Goal: Information Seeking & Learning: Check status

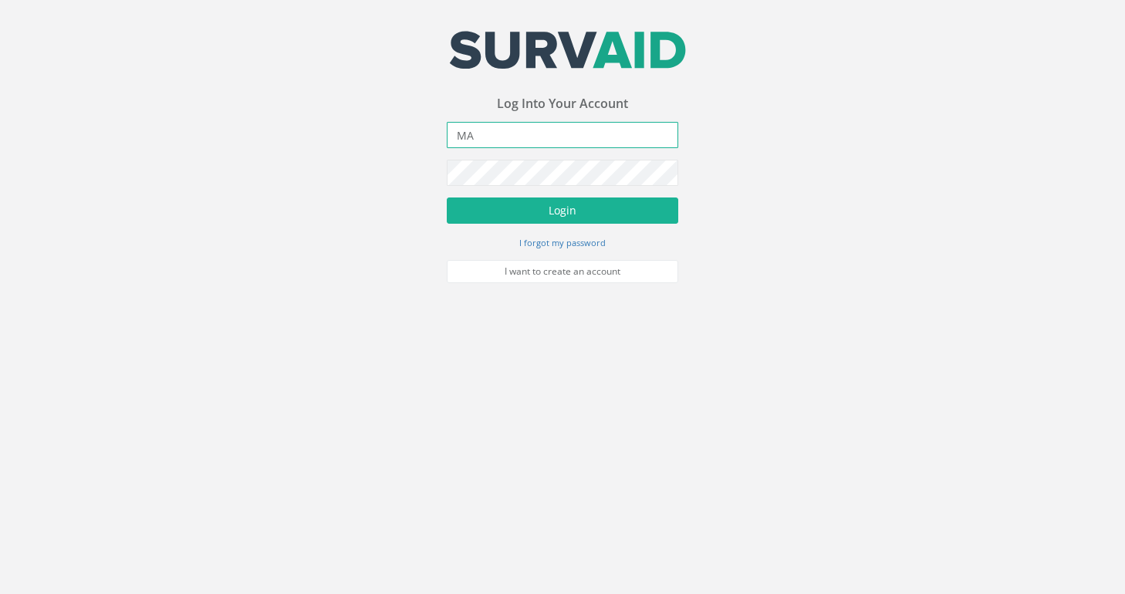
type input "M"
type input "[EMAIL_ADDRESS][DOMAIN_NAME]"
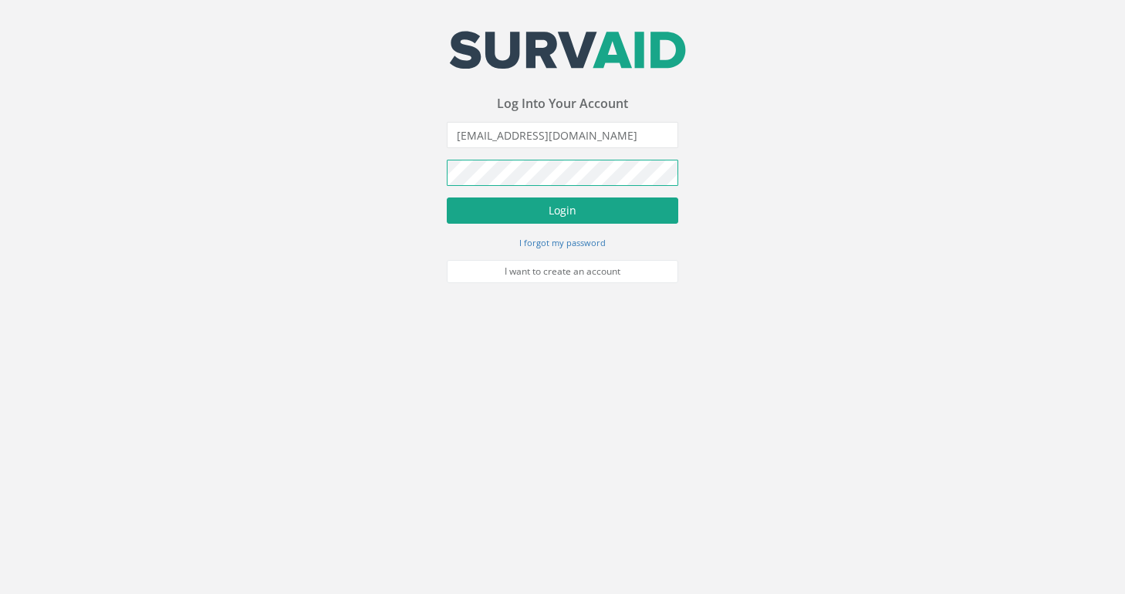
click at [563, 210] on button "Login" at bounding box center [562, 211] width 231 height 26
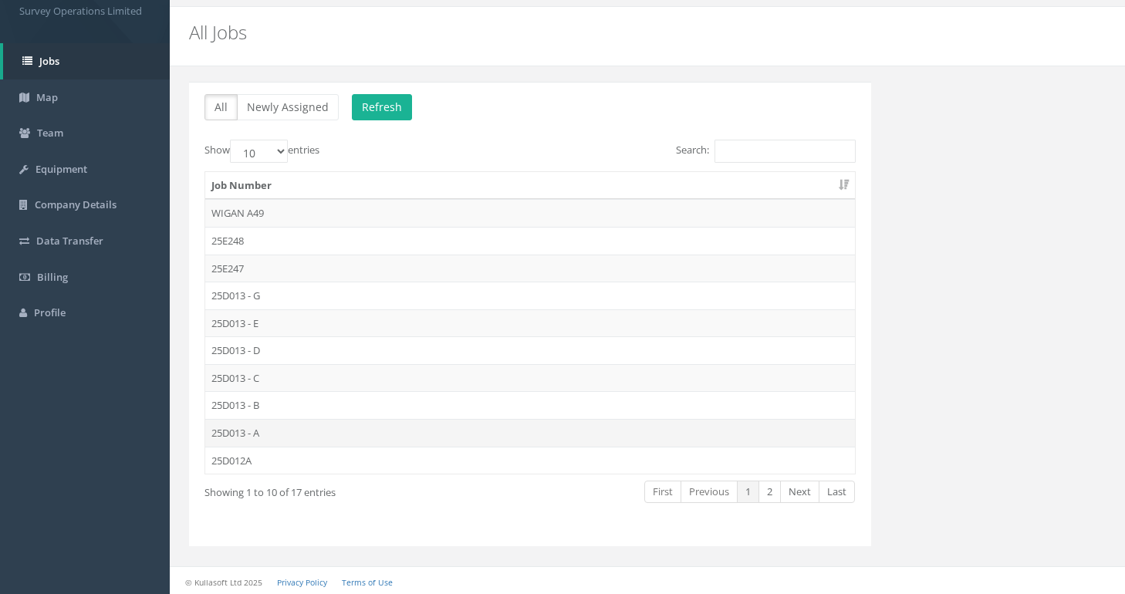
scroll to position [39, 0]
click at [802, 488] on link "Next" at bounding box center [799, 493] width 39 height 22
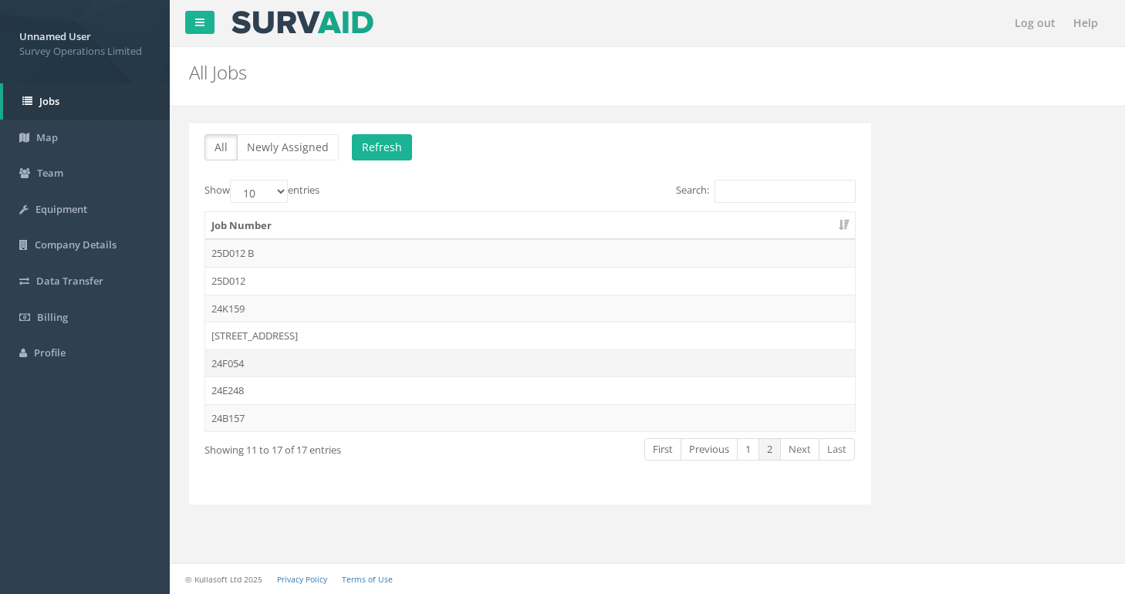
scroll to position [0, 0]
click at [67, 166] on link "Team" at bounding box center [85, 173] width 170 height 36
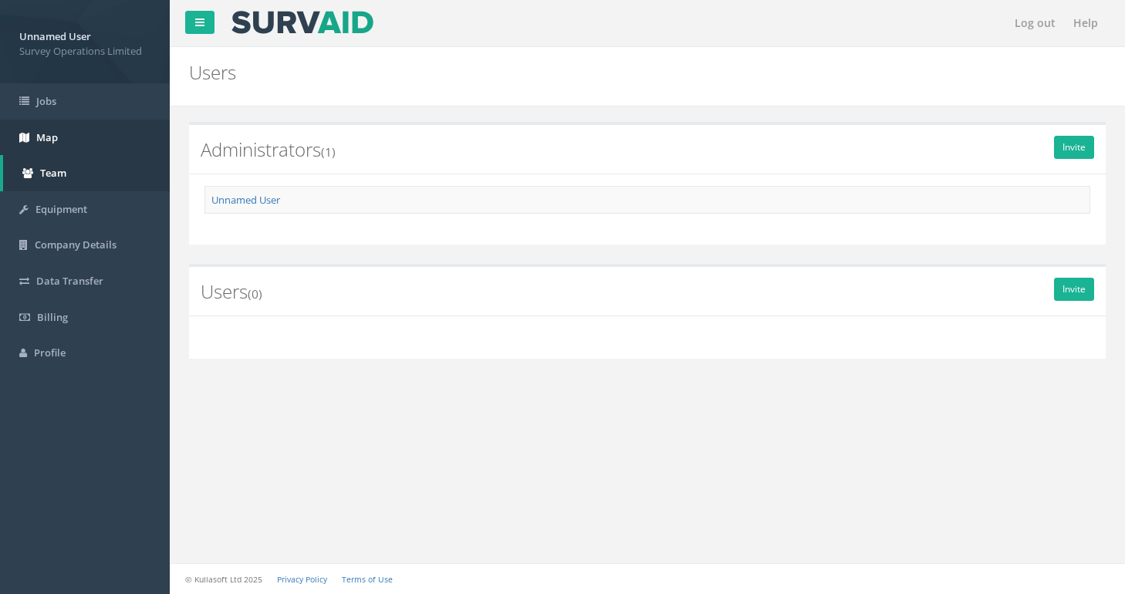
click at [82, 142] on link "Map" at bounding box center [85, 138] width 170 height 36
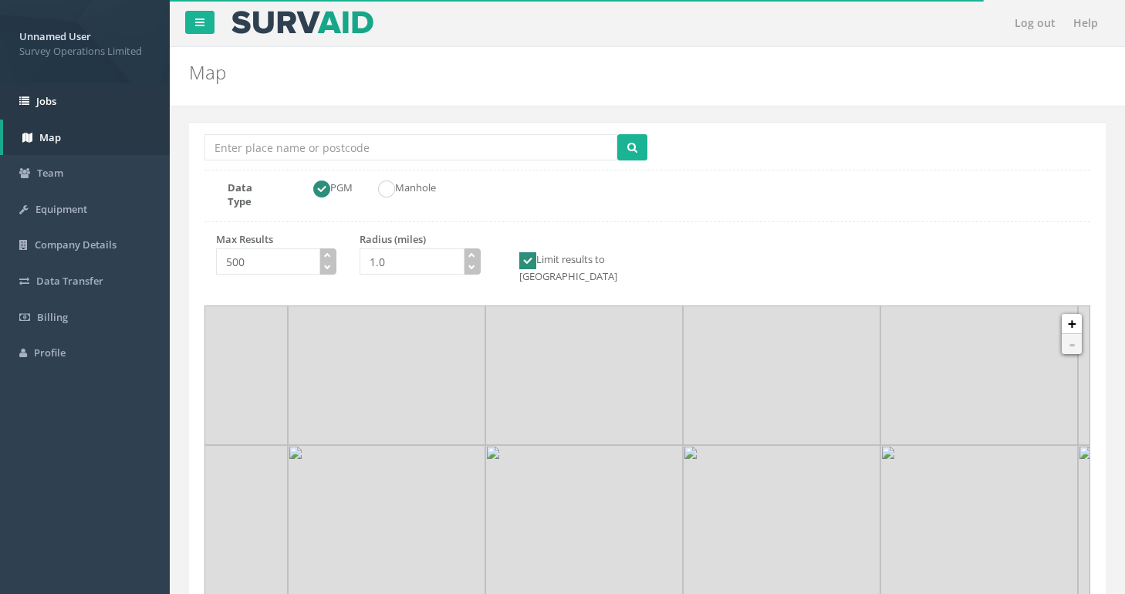
click at [83, 106] on link "Jobs" at bounding box center [85, 101] width 170 height 36
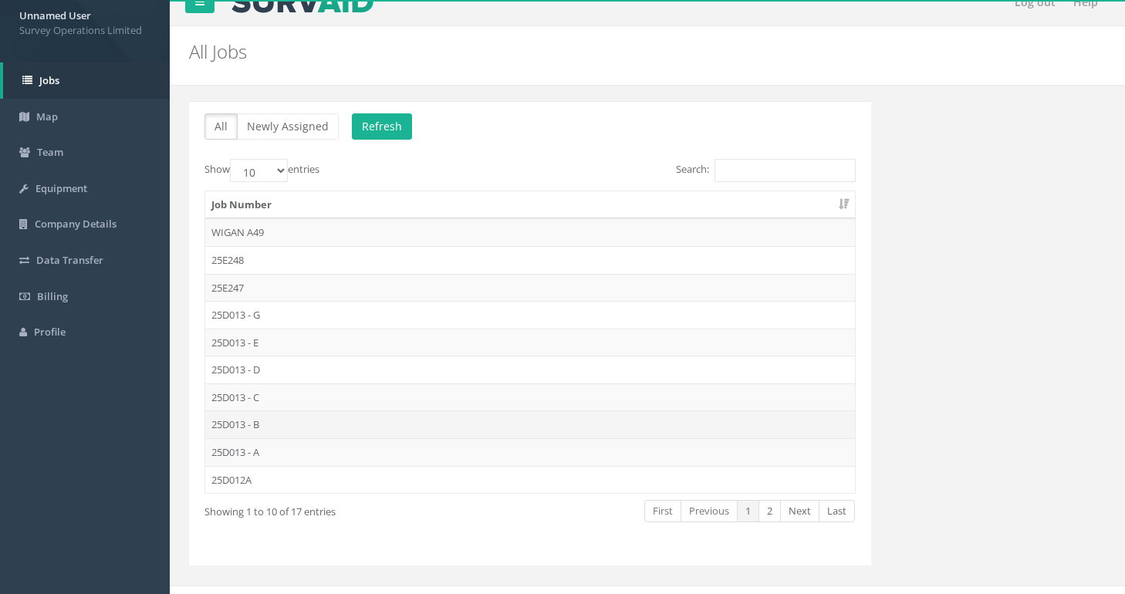
scroll to position [22, 0]
click at [808, 499] on link "Next" at bounding box center [799, 510] width 39 height 22
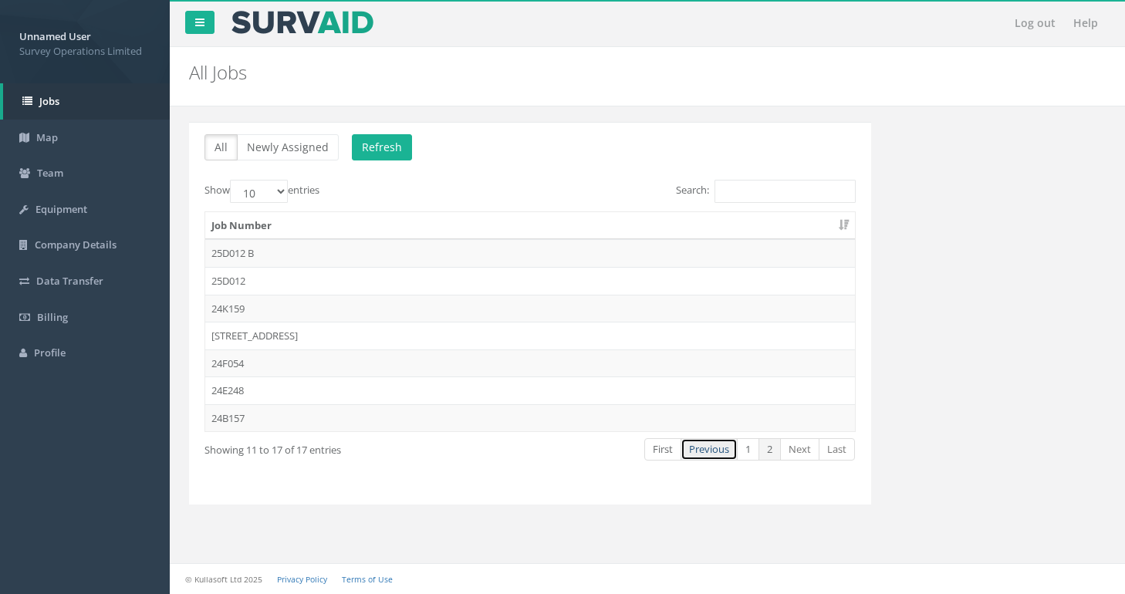
click at [701, 455] on link "Previous" at bounding box center [709, 449] width 57 height 22
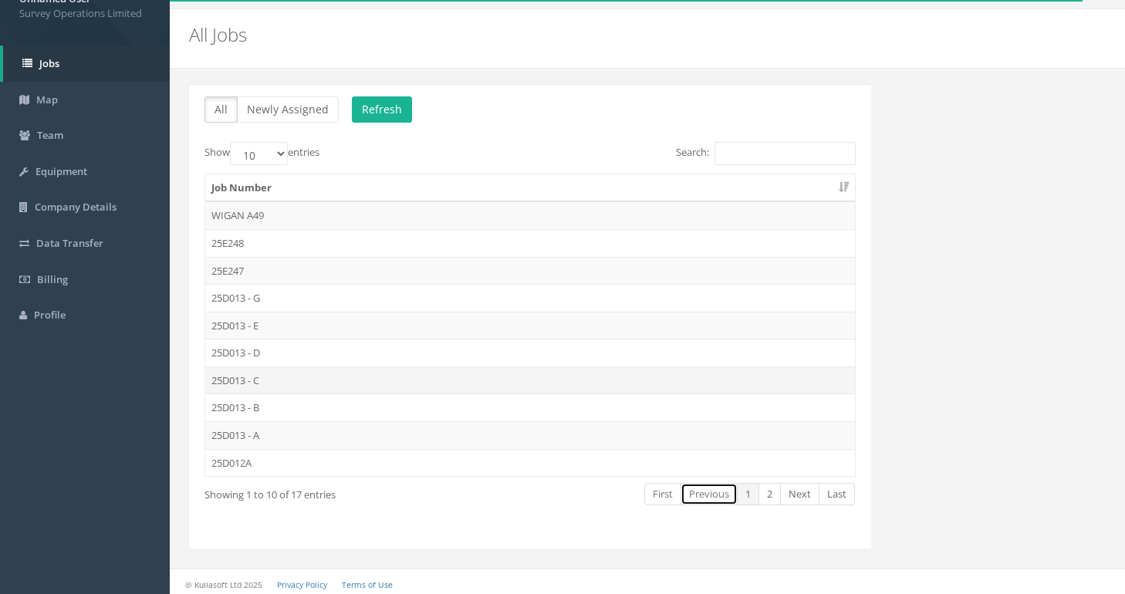
scroll to position [37, 0]
click at [848, 488] on link "Last" at bounding box center [837, 495] width 36 height 22
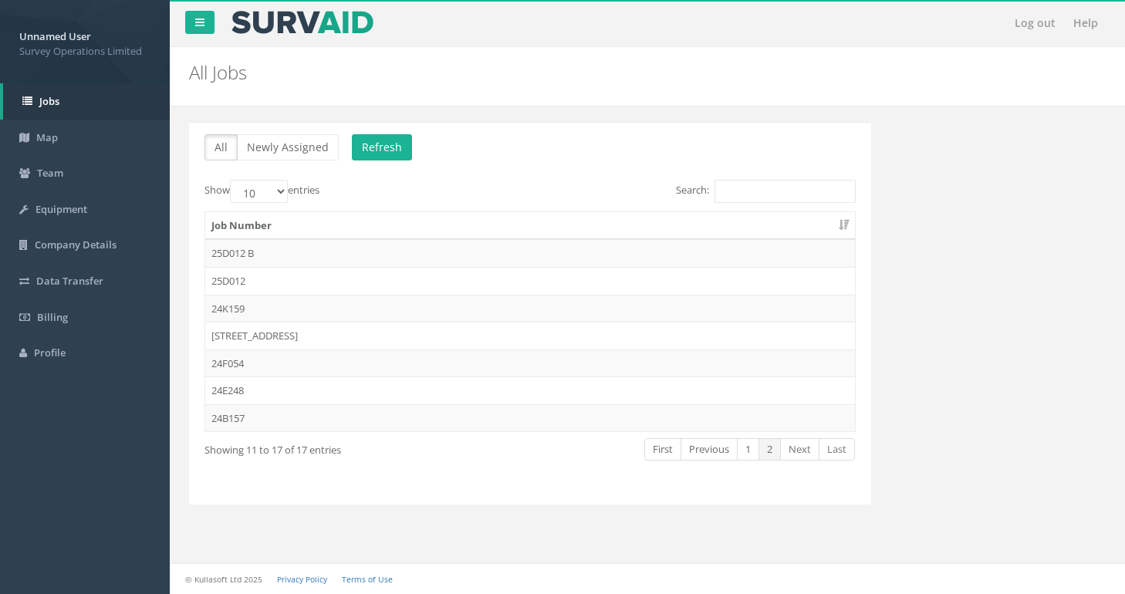
click at [252, 254] on td "25D012 B" at bounding box center [530, 253] width 650 height 28
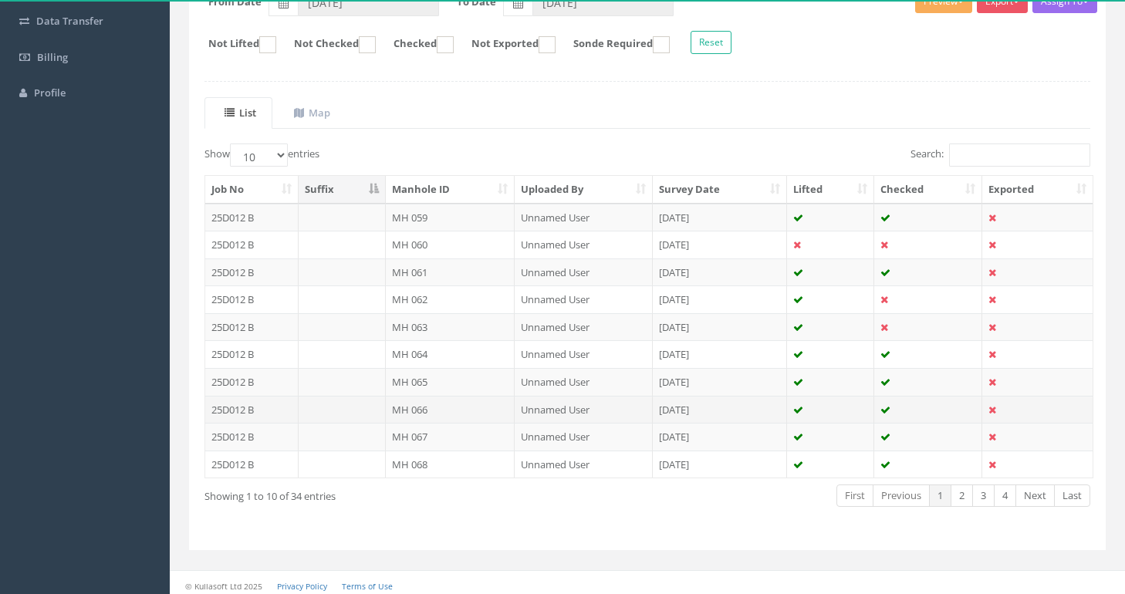
scroll to position [259, 0]
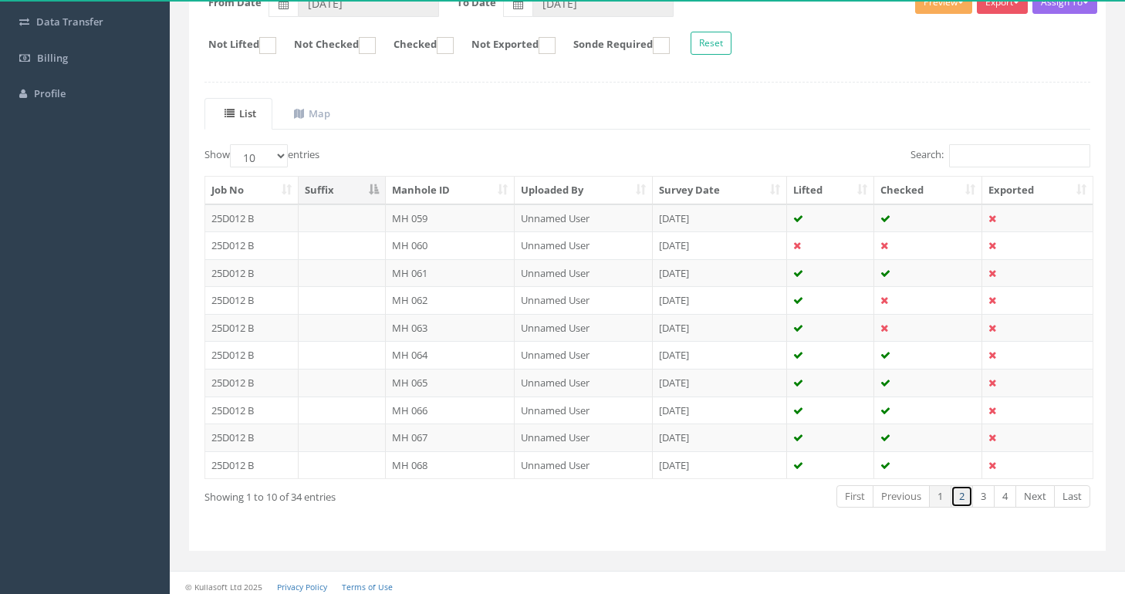
click at [968, 492] on link "2" at bounding box center [962, 496] width 22 height 22
click at [985, 491] on link "3" at bounding box center [983, 496] width 22 height 22
click at [1012, 493] on link "4" at bounding box center [1005, 496] width 22 height 22
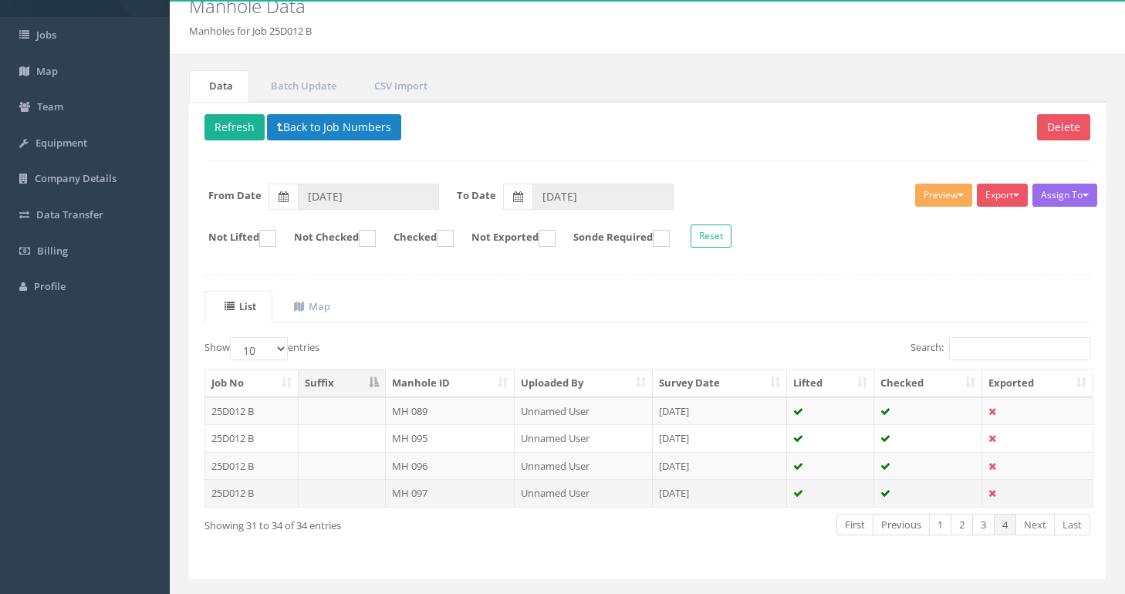
scroll to position [67, 0]
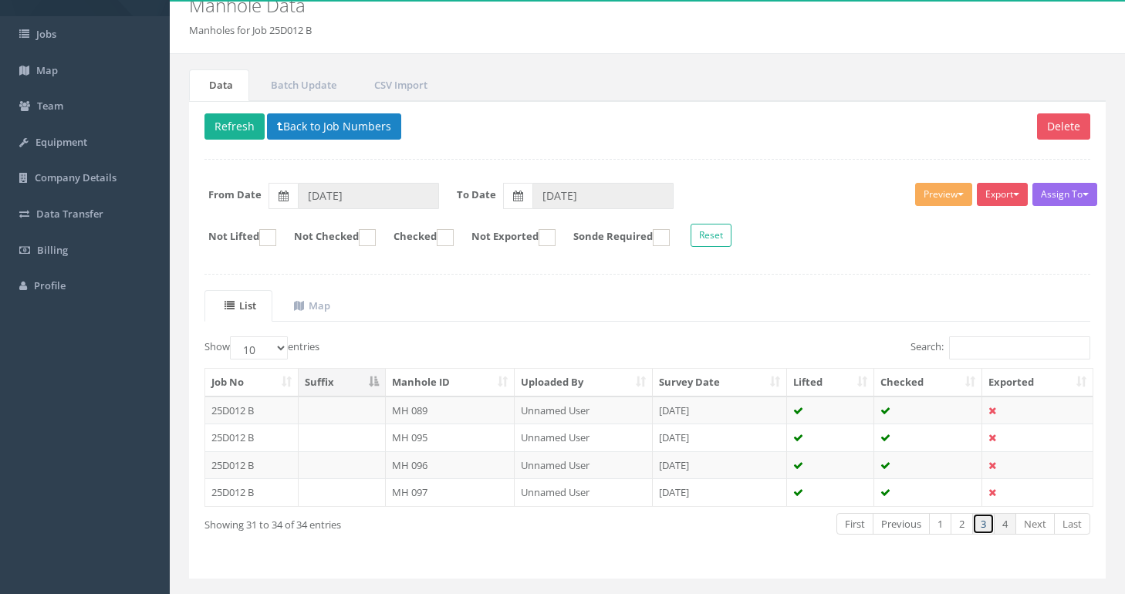
click at [987, 522] on link "3" at bounding box center [983, 524] width 22 height 22
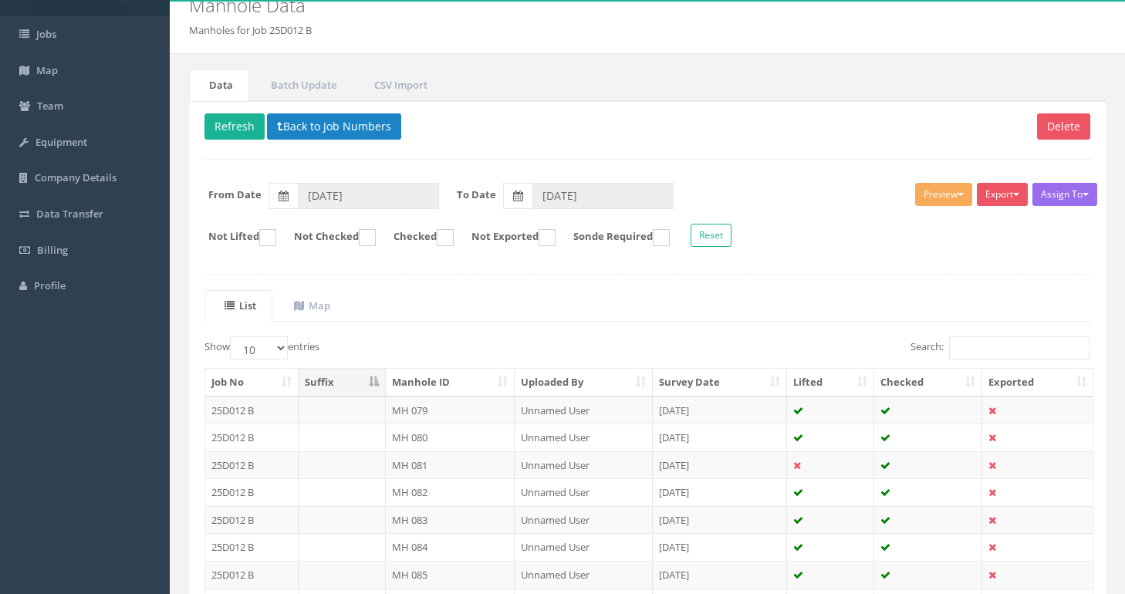
scroll to position [259, 0]
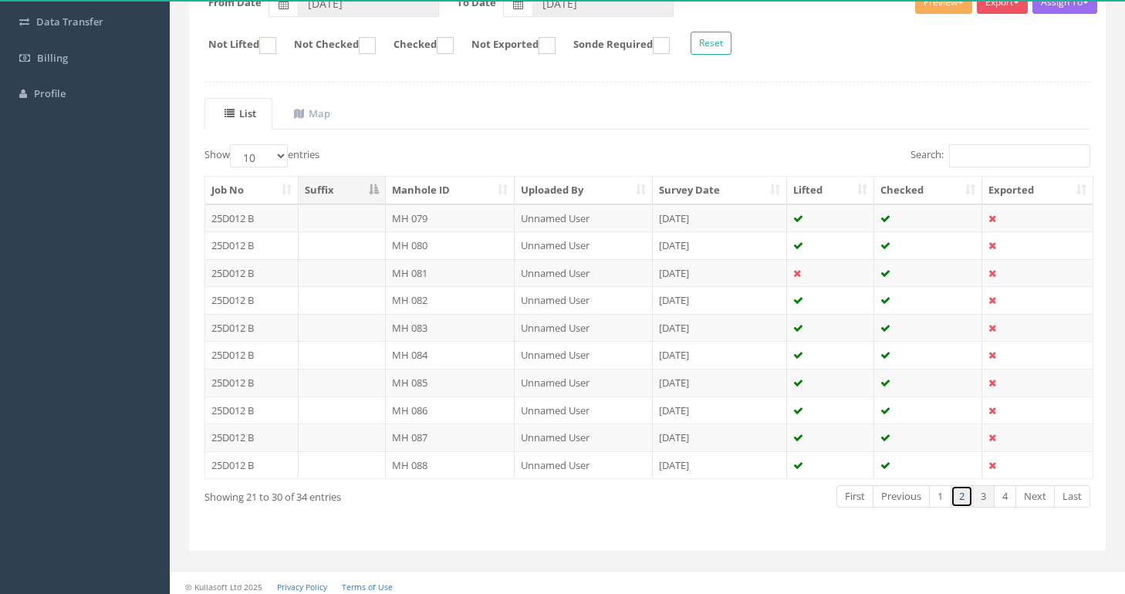
click at [962, 492] on link "2" at bounding box center [962, 496] width 22 height 22
click at [934, 493] on link "1" at bounding box center [940, 496] width 22 height 22
click at [1005, 490] on link "4" at bounding box center [1005, 496] width 22 height 22
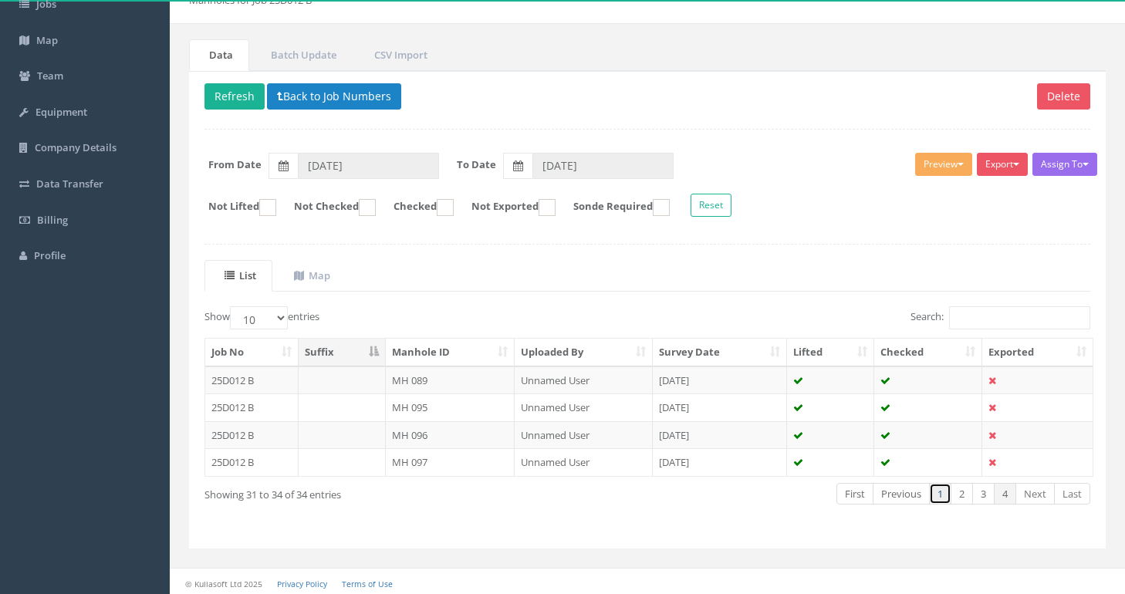
click at [934, 493] on link "1" at bounding box center [940, 494] width 22 height 22
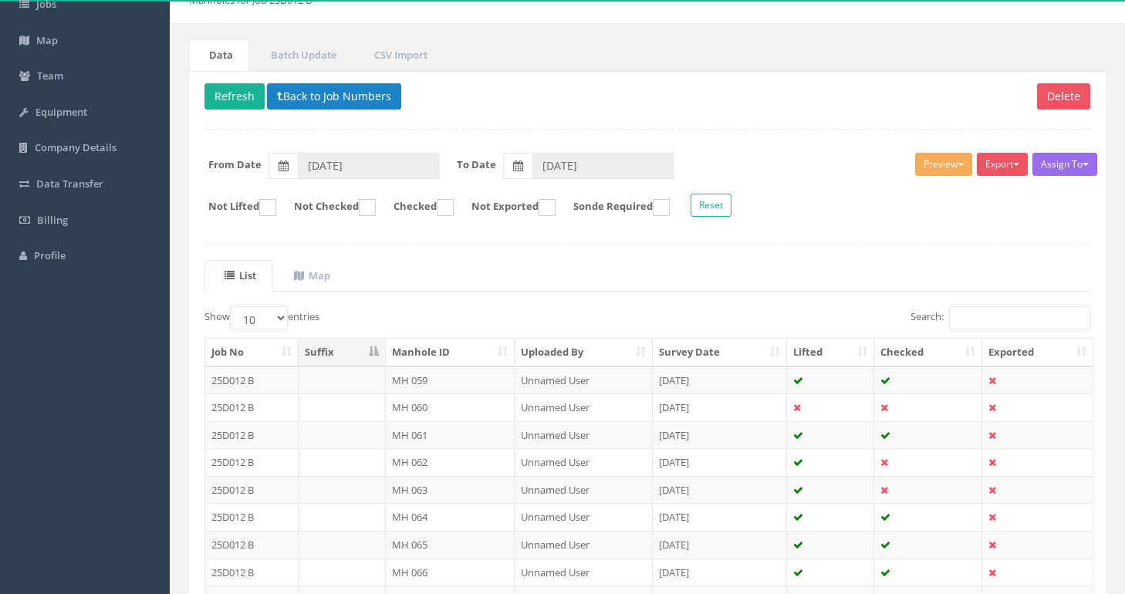
scroll to position [259, 0]
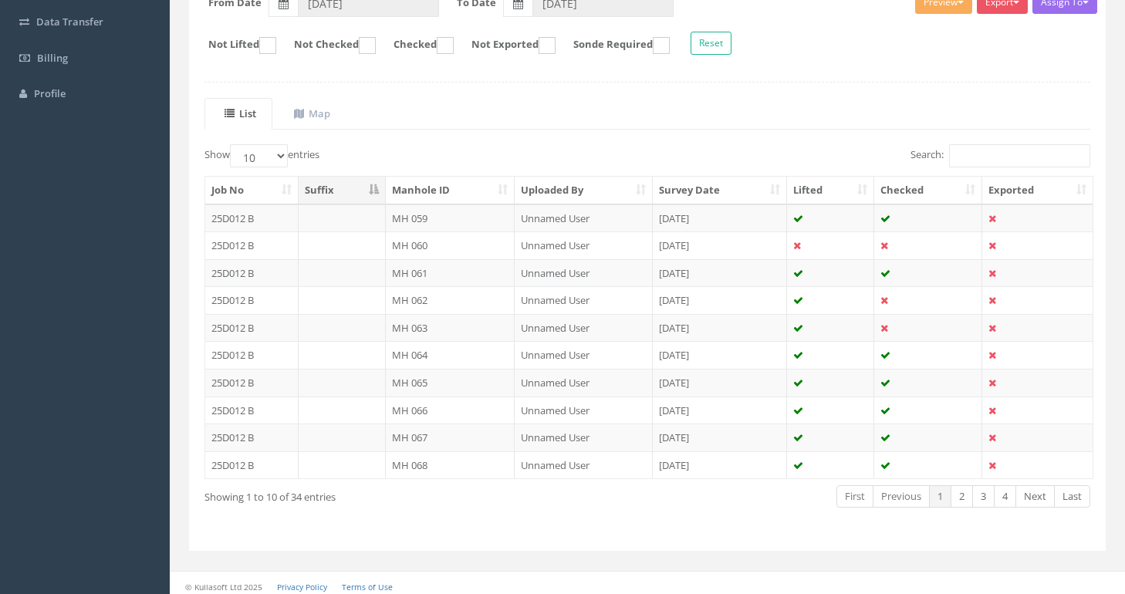
click at [535, 208] on td "Unnamed User" at bounding box center [584, 218] width 138 height 28
